Goal: Contribute content: Contribute content

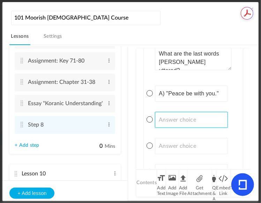
paste input "B) "I have finished my mission.""
type input "B) "I have finished my mission.""
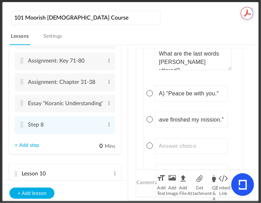
scroll to position [0, 0]
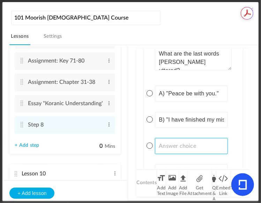
click at [204, 139] on input at bounding box center [191, 146] width 73 height 16
paste input "C) "It is finished.""
type input "C) "It is finished.""
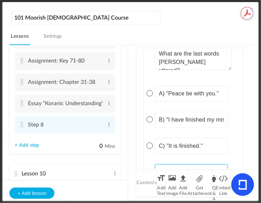
click at [201, 164] on input at bounding box center [191, 172] width 73 height 16
paste input "D) "Forgive them.""
type input "D) "Forgive them.""
click at [150, 143] on span at bounding box center [150, 146] width 6 height 6
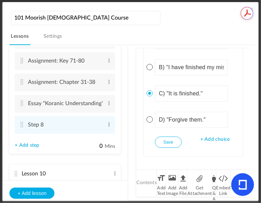
click at [166, 138] on button "Save" at bounding box center [168, 142] width 27 height 11
click at [214, 181] on li "Q & A" at bounding box center [215, 183] width 4 height 26
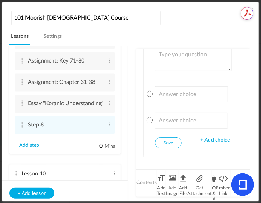
click at [210, 137] on span "+ Add choice" at bounding box center [215, 140] width 29 height 6
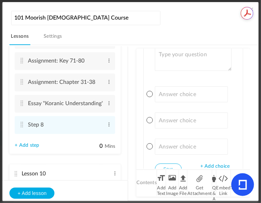
click at [212, 164] on span "+ Add choice" at bounding box center [215, 167] width 29 height 6
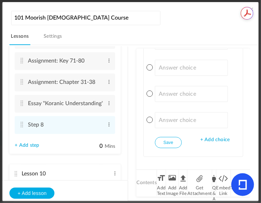
scroll to position [4143, 0]
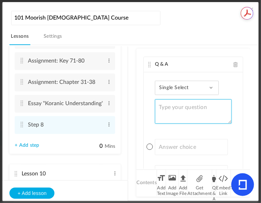
click at [197, 105] on textarea at bounding box center [193, 111] width 77 height 24
paste textarea "What did [PERSON_NAME] have reference to when He said his last words?"
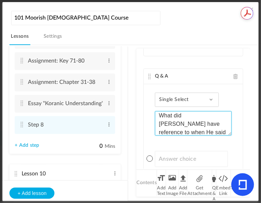
scroll to position [4215, 0]
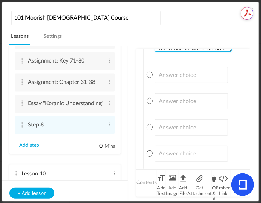
type textarea "What did [PERSON_NAME] have reference to when He said his last words?"
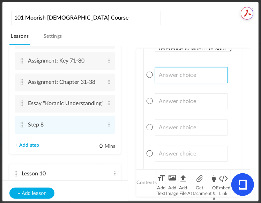
click at [206, 67] on input at bounding box center [191, 75] width 73 height 16
paste input "A) His impending death"
type input "A) His impending death"
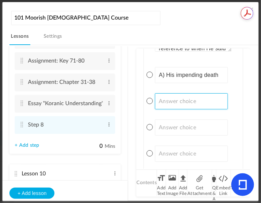
click at [187, 95] on input at bounding box center [191, 101] width 73 height 16
paste input "B) The end of [DEMOGRAPHIC_DATA]"
type input "B) The end of [DEMOGRAPHIC_DATA]"
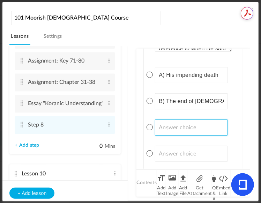
click at [197, 124] on input at bounding box center [191, 128] width 73 height 16
paste input "C) The completion of his teachings"
type input "C) The completion of his teachings"
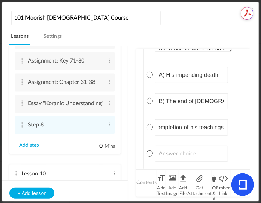
scroll to position [0, 0]
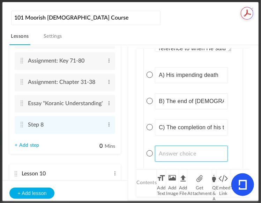
click at [216, 148] on input at bounding box center [191, 154] width 73 height 16
paste input "D) The salvation of souls"
type input "D) The salvation of souls"
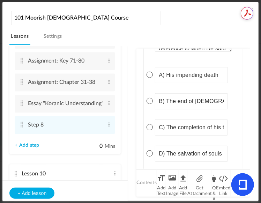
scroll to position [0, 0]
click at [150, 98] on span at bounding box center [150, 101] width 6 height 6
click at [165, 171] on button "Save" at bounding box center [168, 176] width 27 height 11
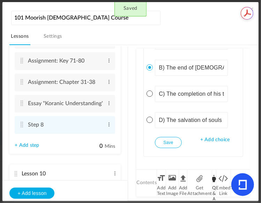
click at [215, 179] on li "Q & A" at bounding box center [215, 183] width 4 height 26
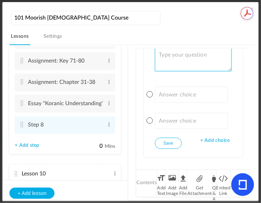
click at [192, 55] on textarea at bounding box center [193, 59] width 77 height 24
paste textarea "Did [PERSON_NAME] say that he would return to conquer the Lower self?"
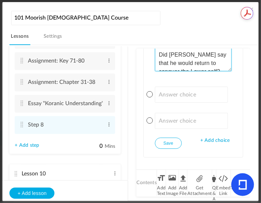
scroll to position [4, 0]
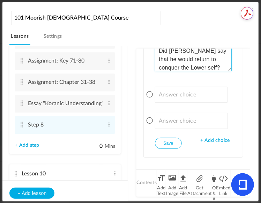
type textarea "Did [PERSON_NAME] say that he would return to conquer the Lower self?"
click at [222, 138] on span "+ Add choice" at bounding box center [215, 141] width 29 height 6
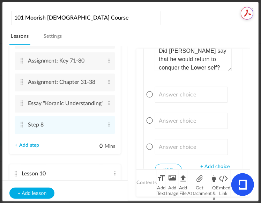
click at [215, 164] on span "+ Add choice" at bounding box center [215, 167] width 29 height 6
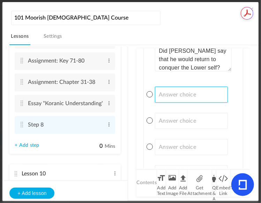
click at [189, 90] on input at bounding box center [191, 95] width 73 height 16
paste input "A) Yes Correct answer:"
type input "A) Yes"
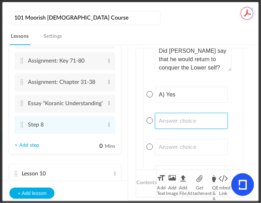
click at [182, 113] on input at bounding box center [191, 121] width 73 height 16
paste input "B) No"
type input "B) No"
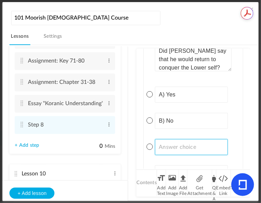
click at [177, 142] on input at bounding box center [191, 147] width 73 height 16
paste input "C) It is uncertain"
type input "C) It is uncertain"
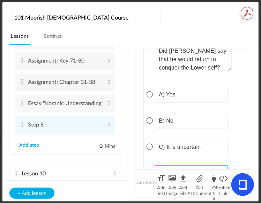
click at [188, 165] on input at bounding box center [191, 173] width 73 height 16
paste input "D) Only in certain traditions"
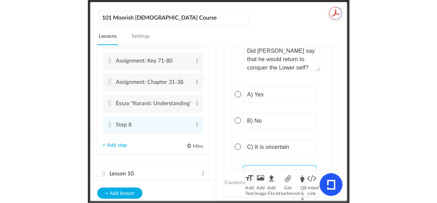
scroll to position [0, 0]
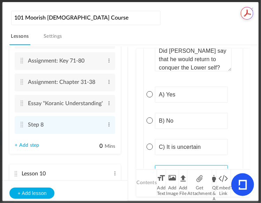
drag, startPoint x: 213, startPoint y: 166, endPoint x: 142, endPoint y: 160, distance: 70.5
click at [138, 157] on div "Q & A Single Select Single Select Multi Select True or False Paragraph Answer W…" at bounding box center [194, 109] width 114 height 120
type input "D) Only in certain traditions"
click at [150, 170] on span at bounding box center [150, 173] width 6 height 6
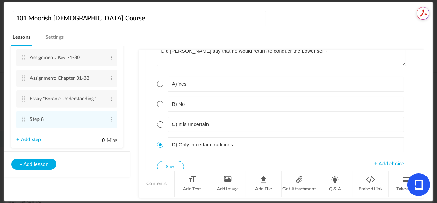
scroll to position [500, 0]
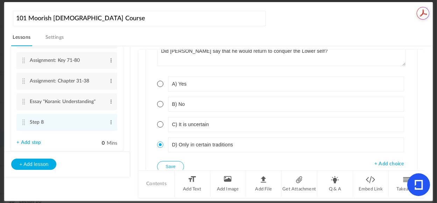
click at [173, 161] on button "Save" at bounding box center [170, 166] width 27 height 11
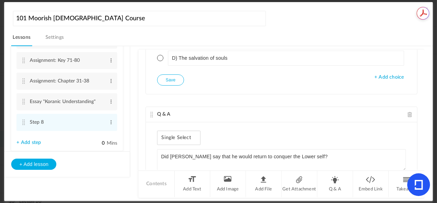
scroll to position [3924, 0]
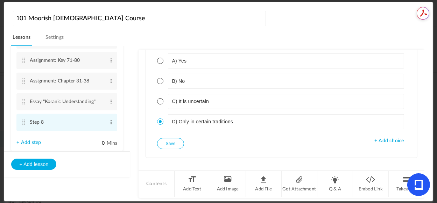
click at [109, 124] on span at bounding box center [110, 122] width 5 height 7
click at [91, 136] on link "Edit" at bounding box center [99, 134] width 27 height 8
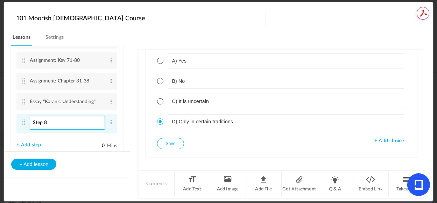
click at [65, 121] on input "Step 8" at bounding box center [67, 123] width 75 height 14
type input "S"
paste input "Quiz: Key 60-80"
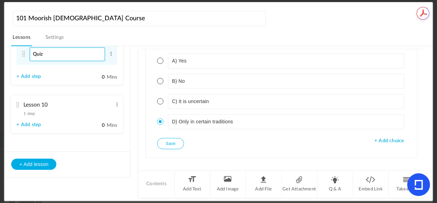
scroll to position [573, 0]
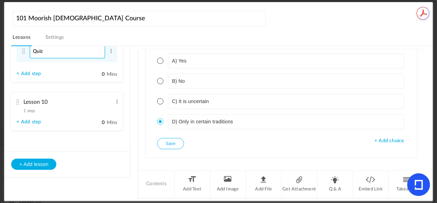
type input "Quiz"
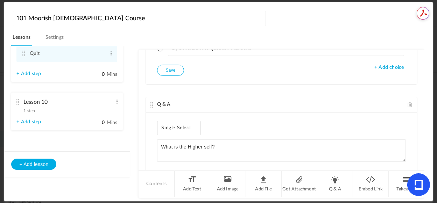
scroll to position [0, 0]
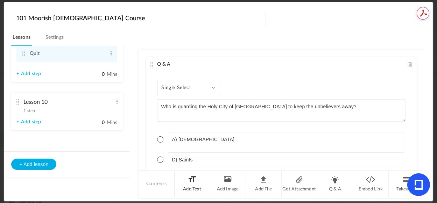
click at [196, 181] on li "Add Text" at bounding box center [192, 184] width 36 height 26
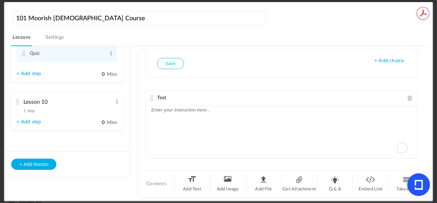
click at [261, 119] on div "To enrich screen reader interactions, please activate Accessibility in Grammarl…" at bounding box center [281, 132] width 271 height 52
paste div
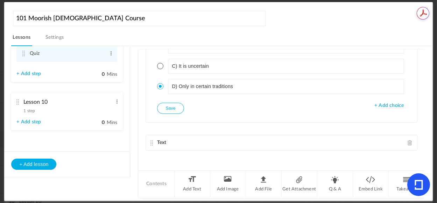
scroll to position [3952, 0]
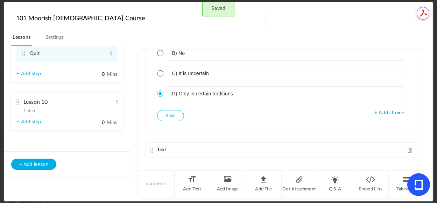
drag, startPoint x: 151, startPoint y: 103, endPoint x: 159, endPoint y: 87, distance: 17.0
click at [159, 81] on div "Q & A Single Select Single Select Multi Select True or False Paragraph Answer W…" at bounding box center [280, 110] width 285 height 120
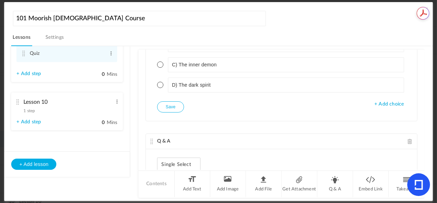
scroll to position [1802, 0]
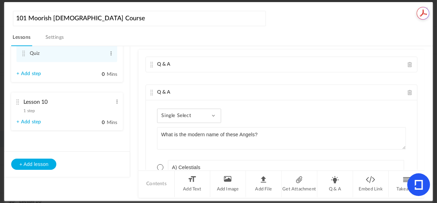
click at [193, 63] on div "Q & A" at bounding box center [281, 64] width 271 height 15
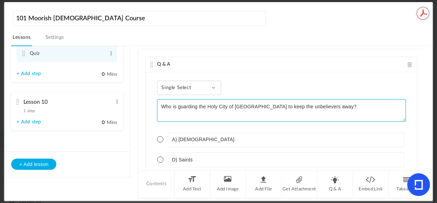
click at [159, 108] on textarea "Who is guarding the Holy City of [GEOGRAPHIC_DATA] to keep the unbelievers away?" at bounding box center [281, 110] width 248 height 22
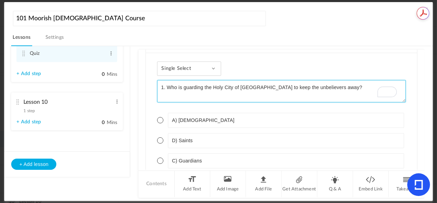
scroll to position [55, 0]
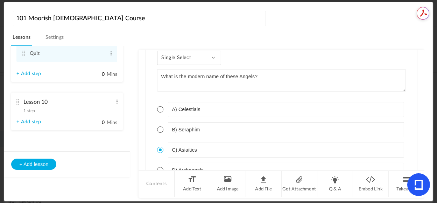
type textarea "1. Who is guarding the Holy City of [GEOGRAPHIC_DATA] to keep the unbelievers a…"
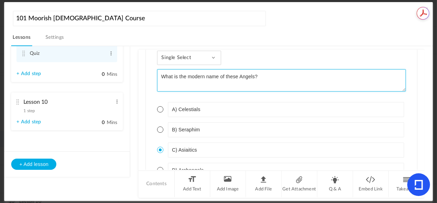
click at [161, 76] on textarea "What is the modern name of these Angels?" at bounding box center [281, 80] width 248 height 22
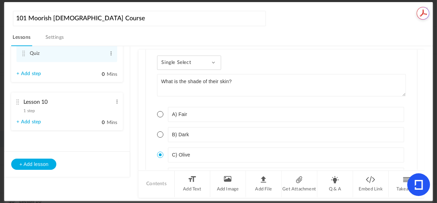
type textarea "2. What is the modern name of these Angels?"
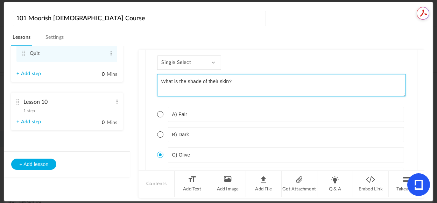
click at [162, 82] on textarea "What is the shade of their skin?" at bounding box center [281, 85] width 248 height 22
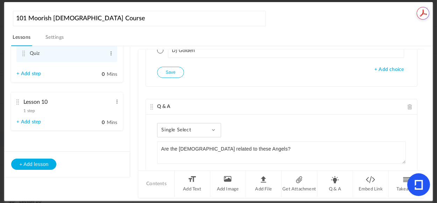
type textarea "3. What is the shade of their skin?"
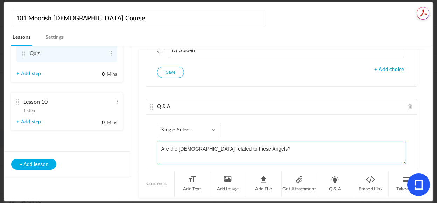
click at [163, 150] on textarea "Are the [DEMOGRAPHIC_DATA] related to these Angels?" at bounding box center [281, 153] width 248 height 22
click at [160, 149] on textarea "Are the [DEMOGRAPHIC_DATA] related to these Angels?" at bounding box center [281, 153] width 248 height 22
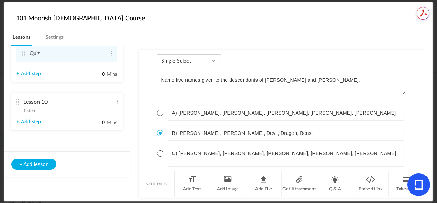
type textarea "4. Are the [DEMOGRAPHIC_DATA] related to these Angels?"
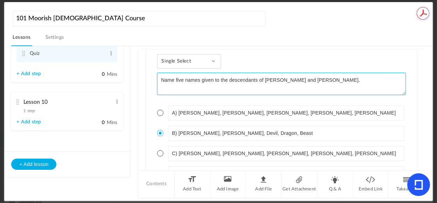
click at [162, 80] on textarea "Name five names given to the descendants of [PERSON_NAME] and [PERSON_NAME]." at bounding box center [281, 84] width 248 height 22
type textarea "5. Name five names given to the descendants of [PERSON_NAME] and [PERSON_NAME]."
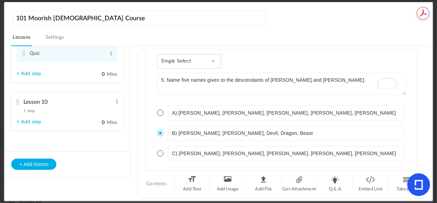
scroll to position [796, 0]
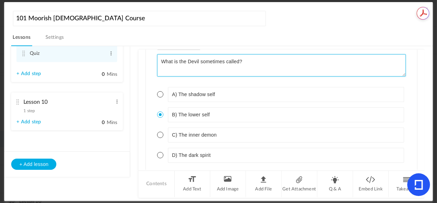
click at [162, 61] on textarea "What is the Devil sometimes called?" at bounding box center [281, 65] width 248 height 22
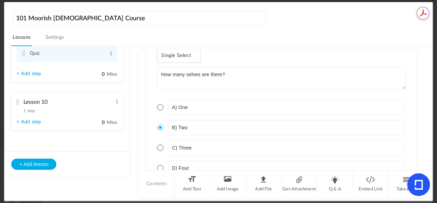
type textarea "6. What is the Devil sometimes called?"
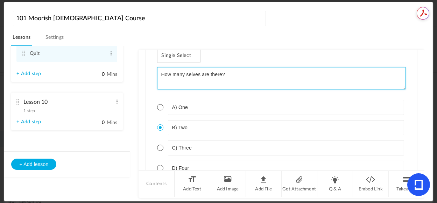
click at [160, 71] on textarea "How many selves are there?" at bounding box center [281, 78] width 248 height 22
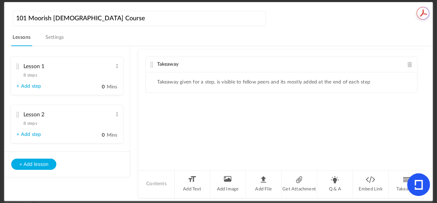
scroll to position [165, 0]
